Goal: Entertainment & Leisure: Consume media (video, audio)

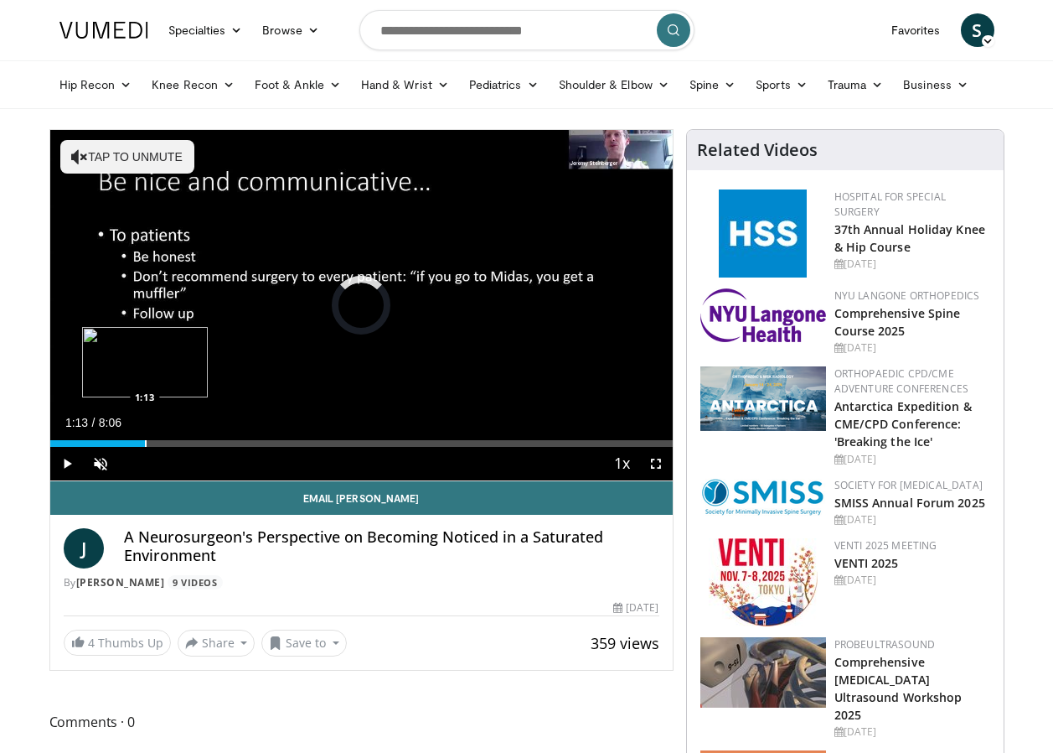
click at [145, 443] on div "Progress Bar" at bounding box center [146, 443] width 2 height 7
click at [165, 438] on div "Loaded : 28.56% 1:18 1:30" at bounding box center [361, 439] width 623 height 16
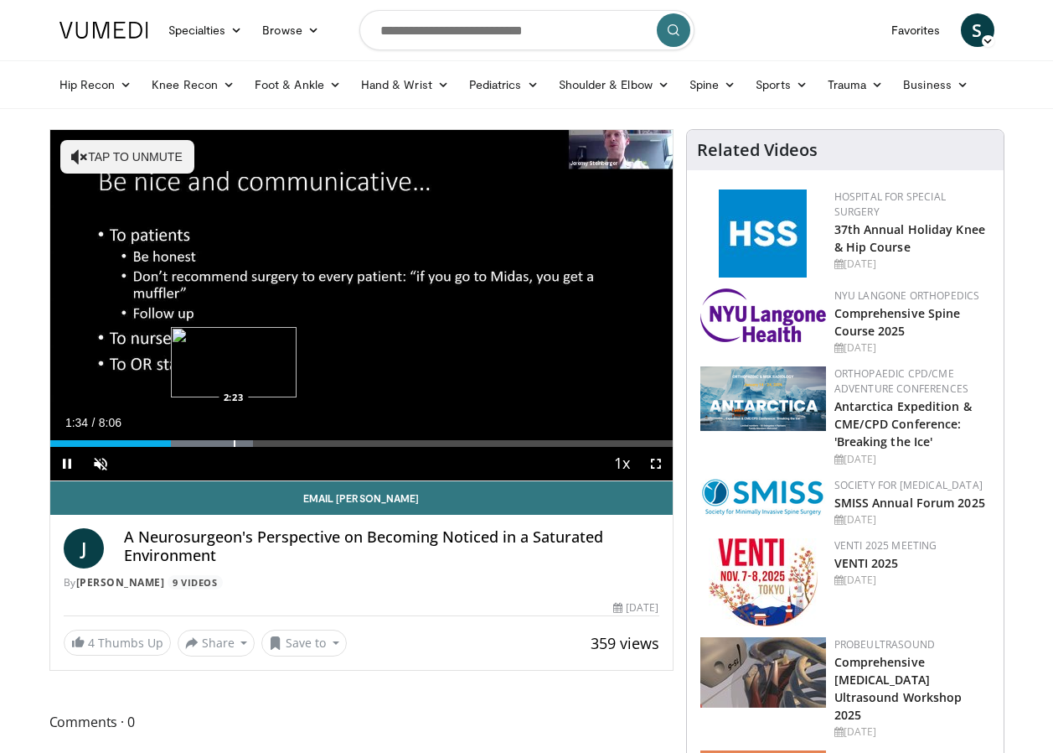
click at [234, 443] on div "Progress Bar" at bounding box center [235, 443] width 2 height 7
click at [281, 442] on div "Progress Bar" at bounding box center [282, 443] width 2 height 7
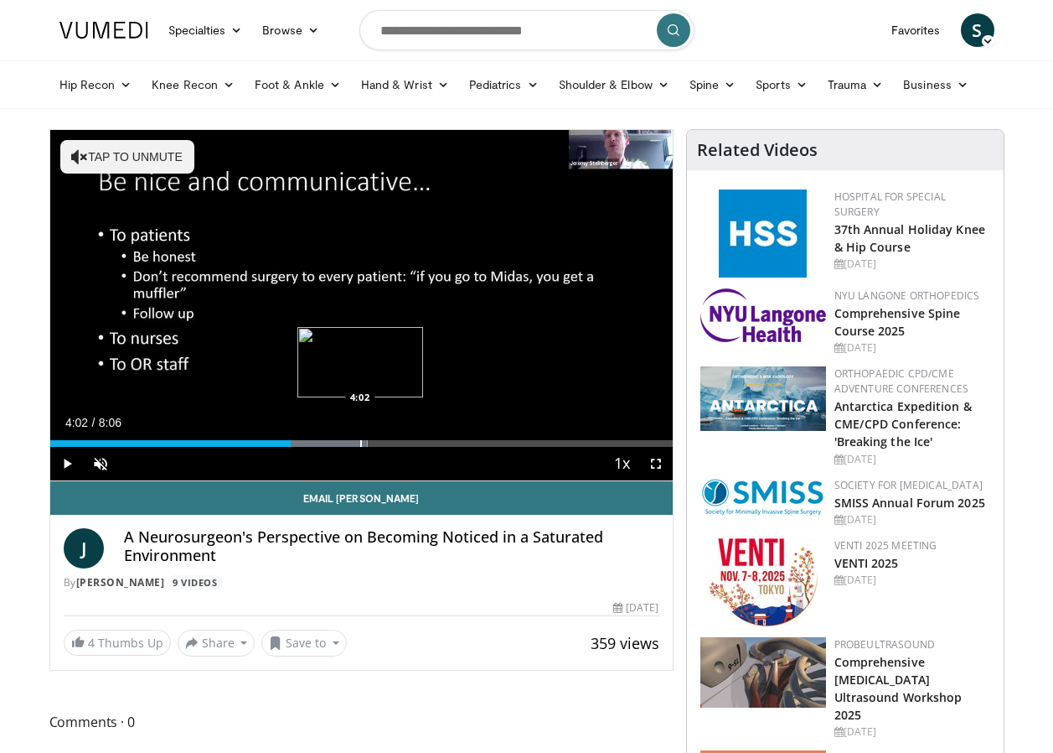
click at [360, 442] on div "Progress Bar" at bounding box center [361, 443] width 2 height 7
click at [392, 441] on div "Progress Bar" at bounding box center [393, 443] width 2 height 7
click at [427, 442] on div "Progress Bar" at bounding box center [428, 443] width 2 height 7
click at [458, 442] on div "Progress Bar" at bounding box center [459, 443] width 2 height 7
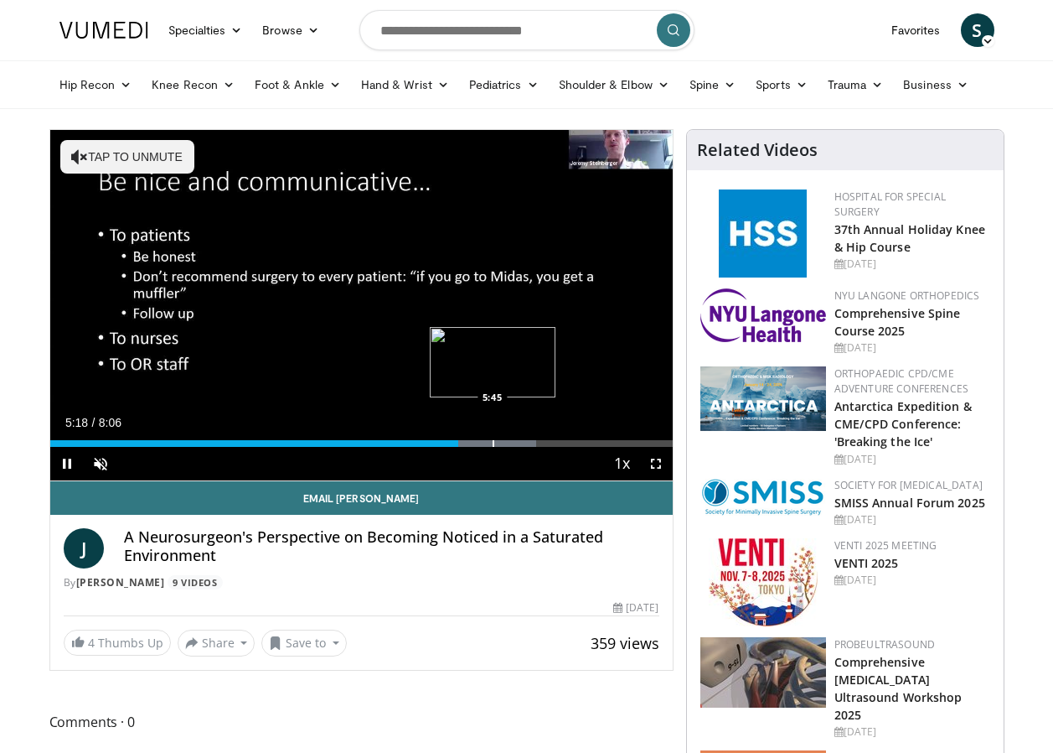
click at [493, 445] on div "Progress Bar" at bounding box center [494, 443] width 2 height 7
click at [517, 439] on div "Loaded : 85.69% 6:05 6:05" at bounding box center [361, 439] width 623 height 16
click at [544, 442] on div "Progress Bar" at bounding box center [545, 443] width 2 height 7
click at [581, 442] on div "Progress Bar" at bounding box center [582, 443] width 2 height 7
click at [609, 442] on div "Progress Bar" at bounding box center [610, 443] width 2 height 7
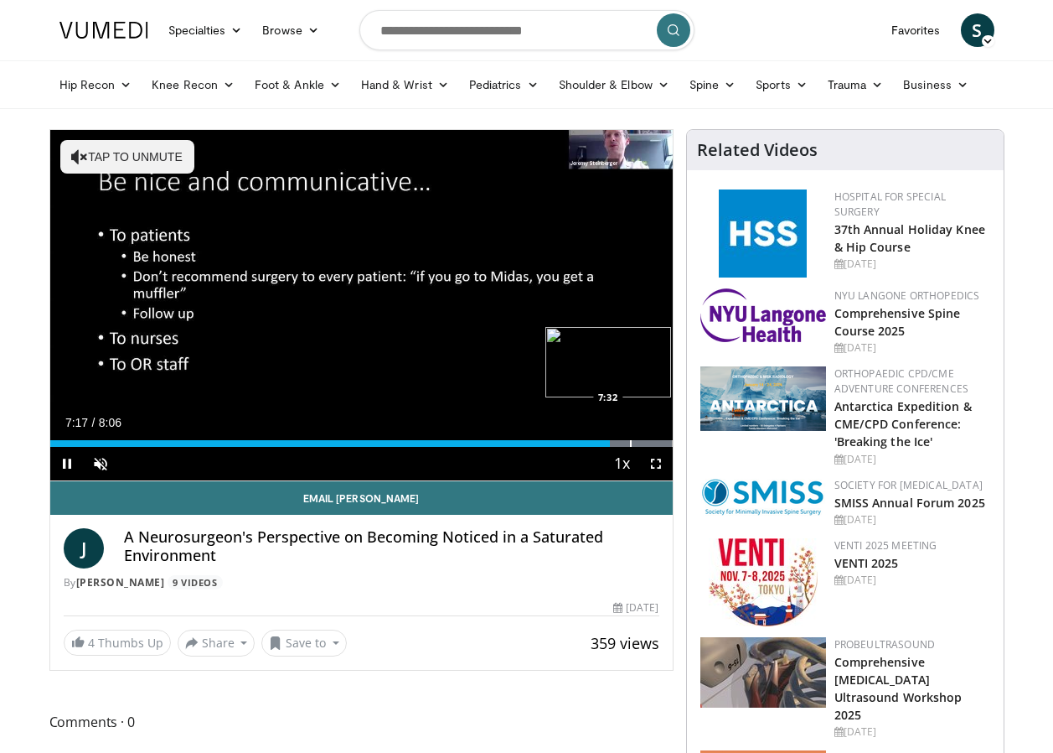
click at [630, 441] on div "Progress Bar" at bounding box center [631, 443] width 2 height 7
